Goal: Transaction & Acquisition: Purchase product/service

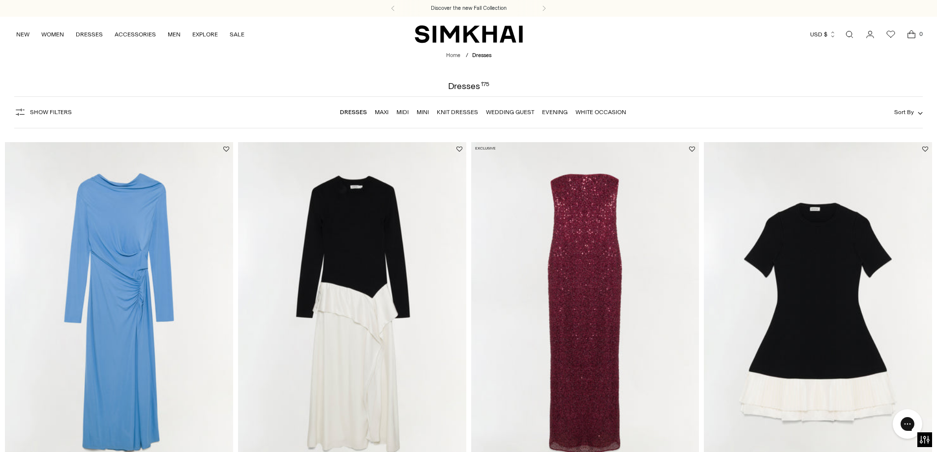
click at [386, 113] on link "Maxi" at bounding box center [382, 112] width 14 height 7
click at [593, 113] on link "White Occasion" at bounding box center [600, 112] width 51 height 7
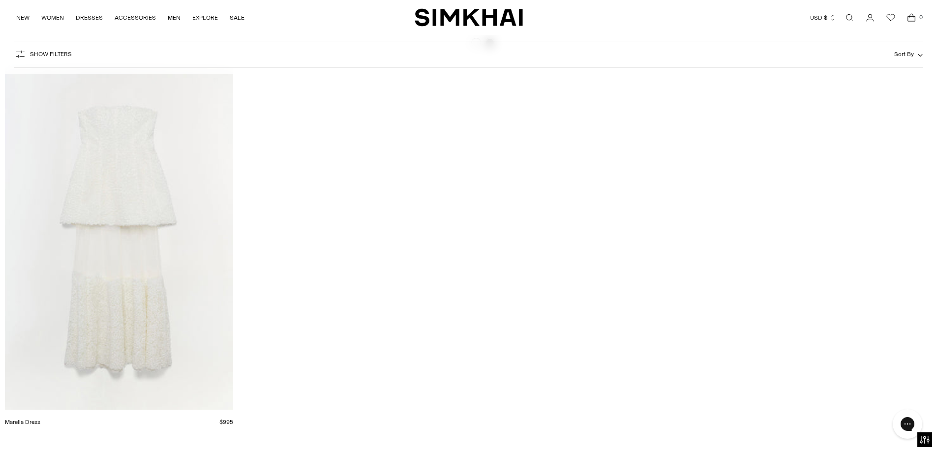
scroll to position [3196, 0]
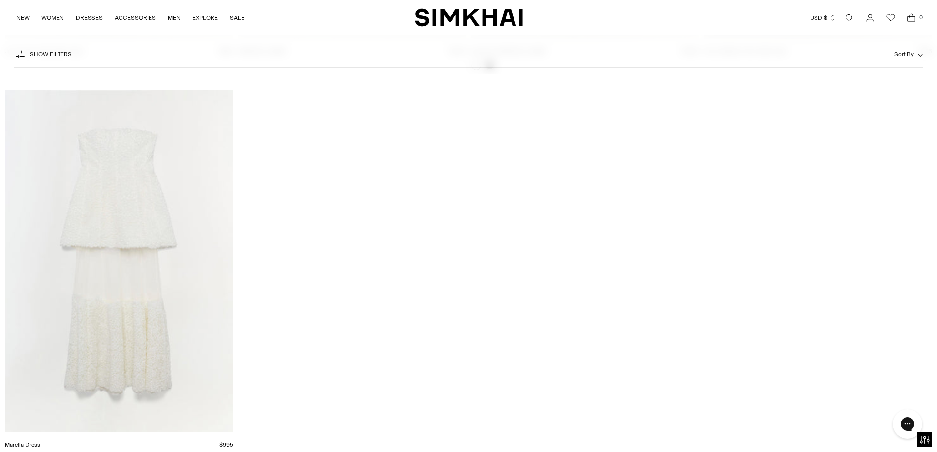
click at [0, 0] on img "Marella Dress" at bounding box center [0, 0] width 0 height 0
